Goal: Transaction & Acquisition: Obtain resource

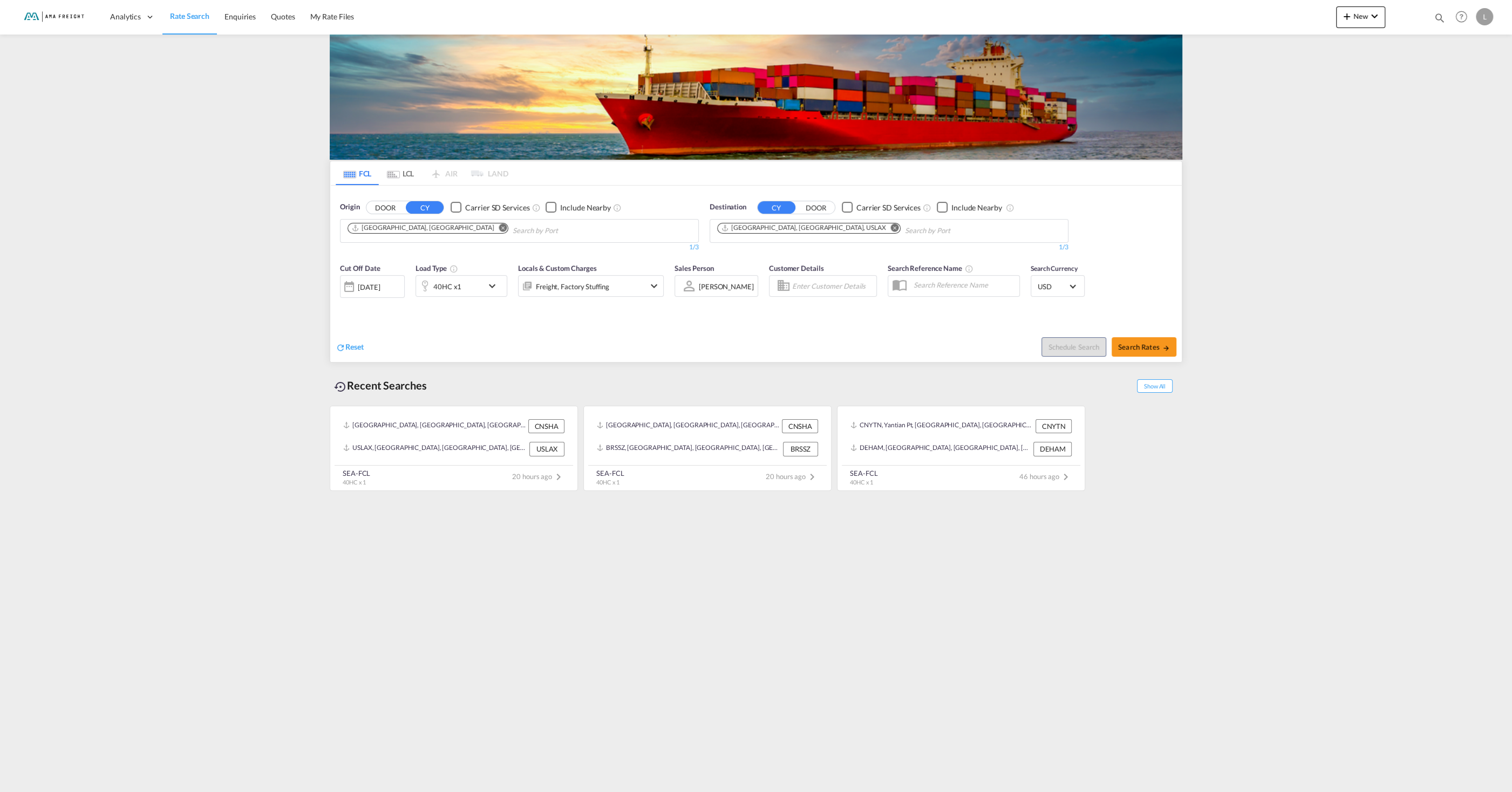
click at [499, 226] on md-icon "Remove" at bounding box center [503, 227] width 8 height 8
click at [393, 253] on div "Shanghai [GEOGRAPHIC_DATA] CNSHA" at bounding box center [431, 254] width 205 height 29
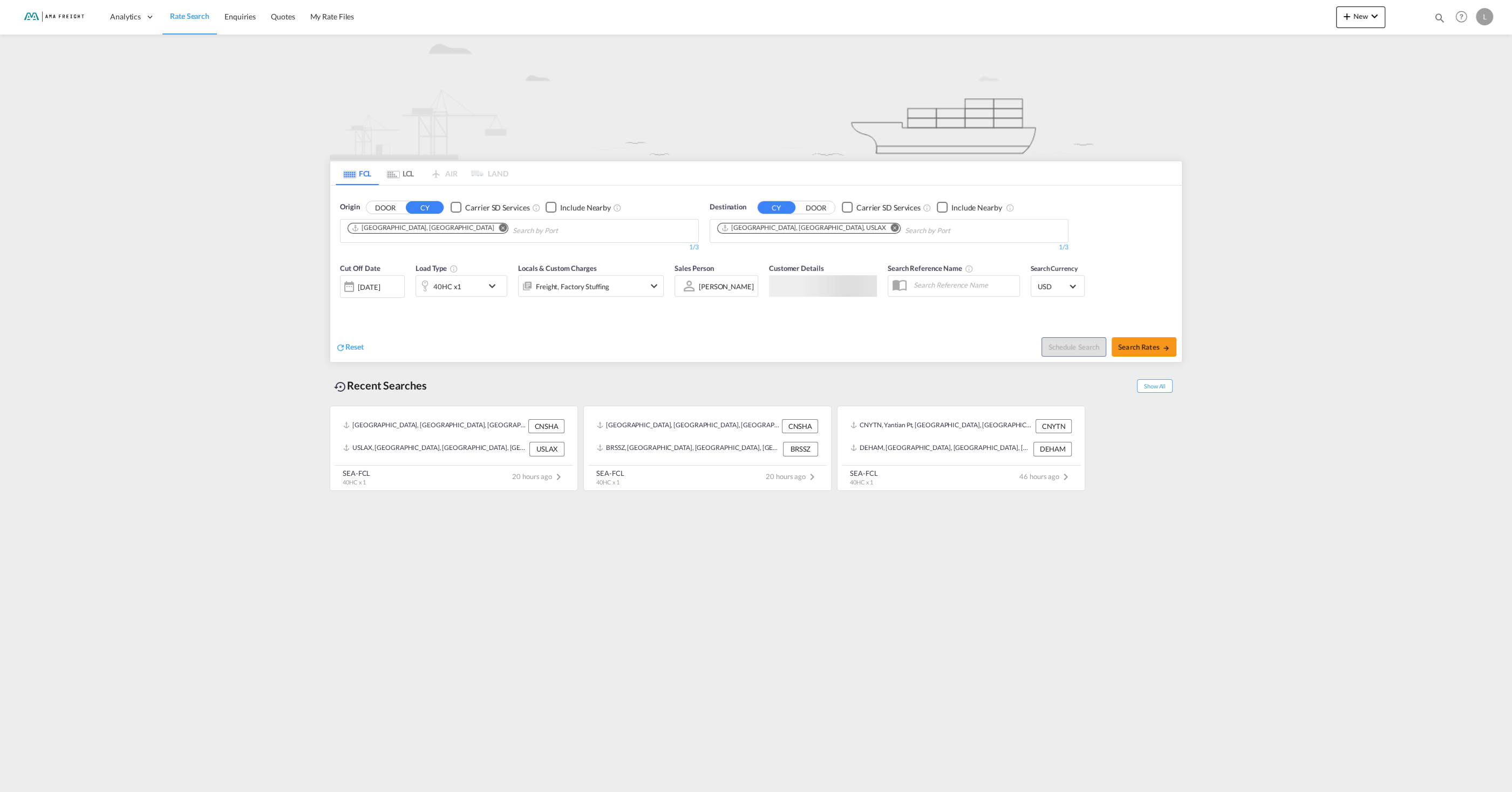
click at [499, 227] on md-icon "Remove" at bounding box center [503, 227] width 8 height 8
type input "haiphong"
click at [424, 257] on div "Haiphong Viet Nam VNHPH" at bounding box center [431, 256] width 205 height 32
click at [891, 228] on md-icon "Remove" at bounding box center [895, 227] width 8 height 8
type input "houston"
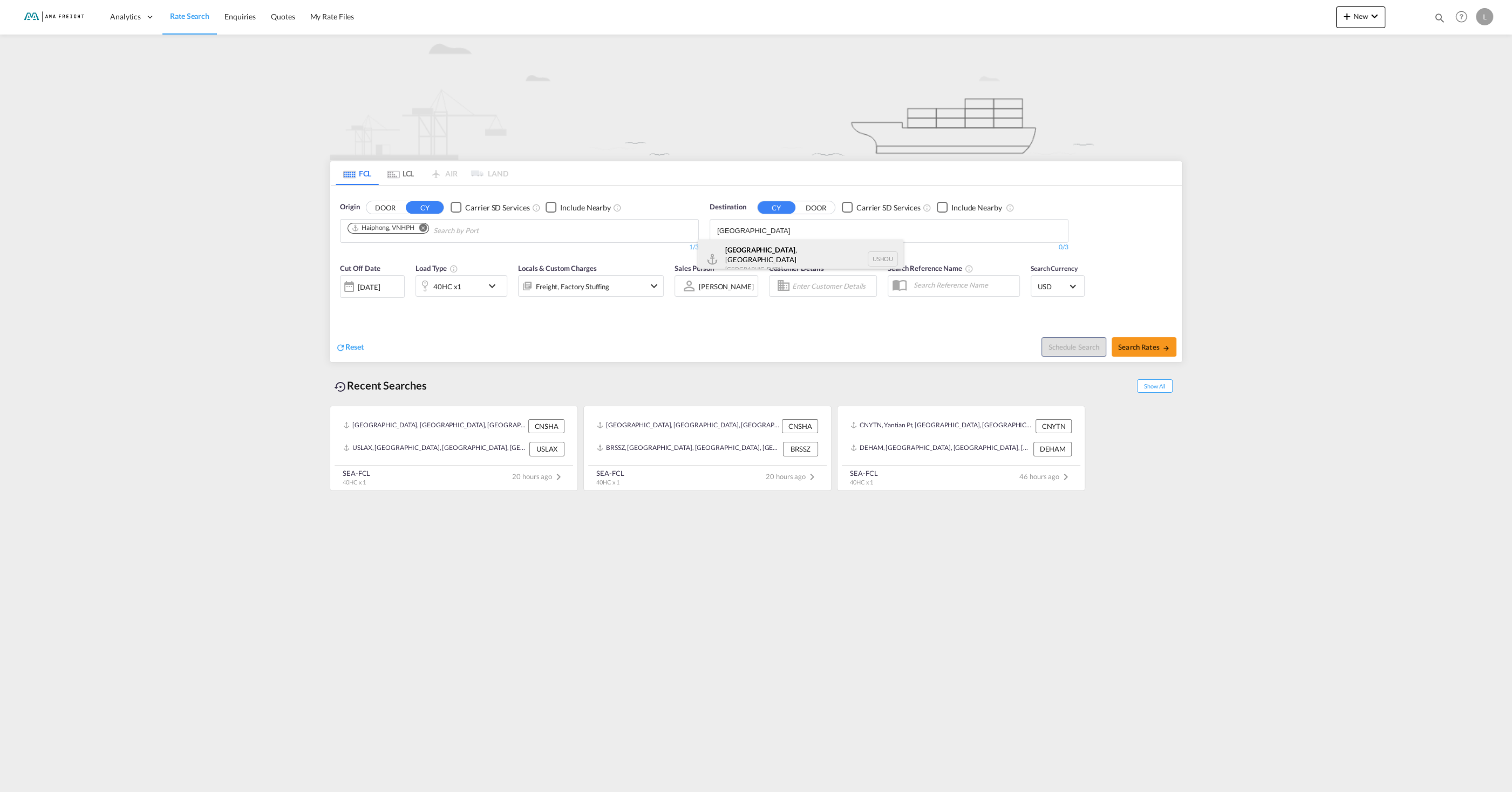
click at [801, 249] on div "Houston , TX United States USHOU" at bounding box center [800, 259] width 205 height 39
click at [492, 285] on md-icon "icon-chevron-down" at bounding box center [495, 285] width 19 height 13
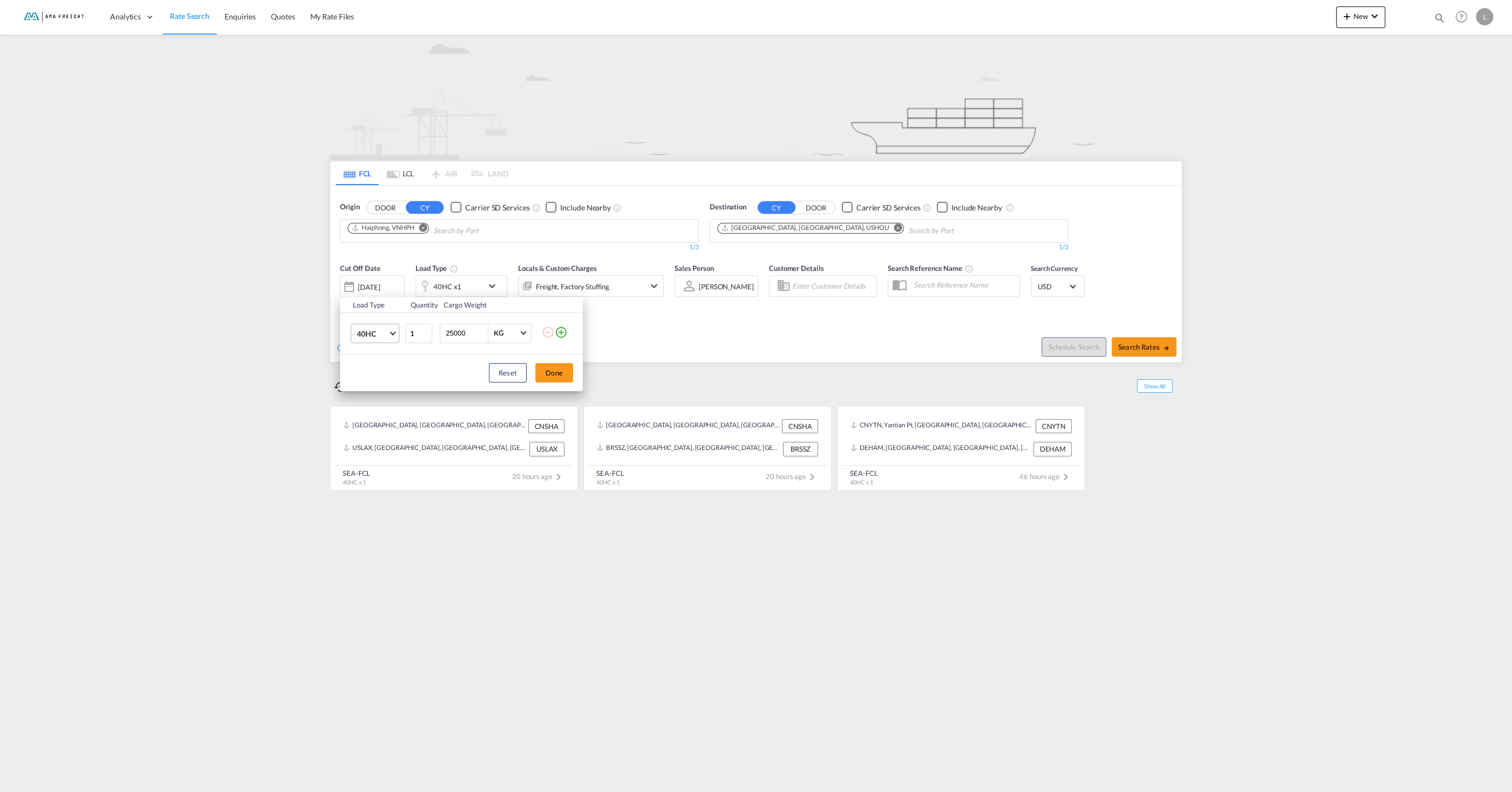
click at [379, 335] on span "40HC" at bounding box center [373, 334] width 31 height 10
click at [378, 288] on md-option "20GP" at bounding box center [385, 282] width 73 height 26
click at [553, 371] on button "Done" at bounding box center [554, 373] width 38 height 19
click at [1162, 349] on span "Search Rates" at bounding box center [1145, 347] width 52 height 9
type input "VNHPH to USHOU / 29 Aug 2025"
